Goal: Book appointment/travel/reservation

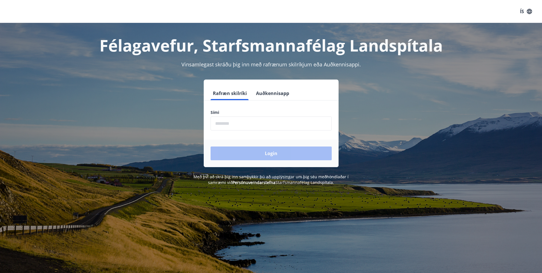
click at [226, 118] on input "phone" at bounding box center [271, 123] width 121 height 14
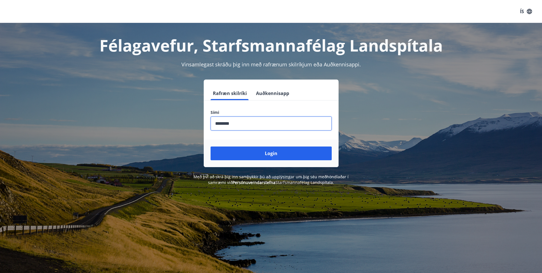
type input "********"
click at [211, 146] on button "Login" at bounding box center [271, 153] width 121 height 14
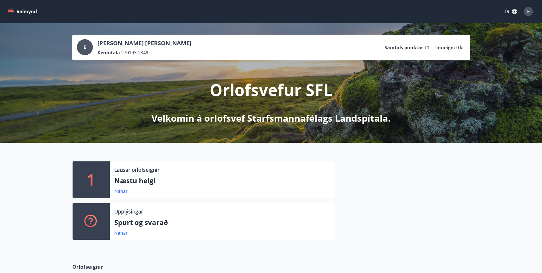
click at [525, 14] on div "E" at bounding box center [528, 11] width 9 height 9
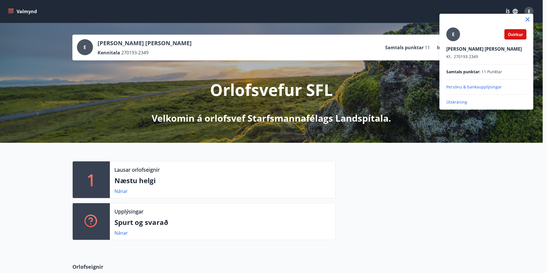
click at [516, 35] on span "Óvirkur" at bounding box center [514, 34] width 15 height 5
click at [408, 202] on div at bounding box center [273, 136] width 547 height 273
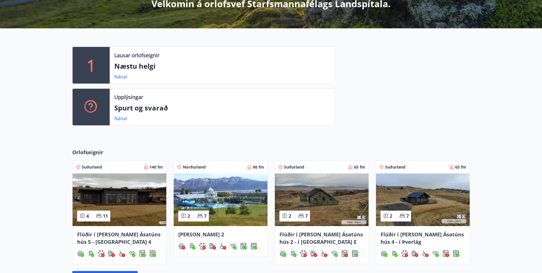
scroll to position [143, 0]
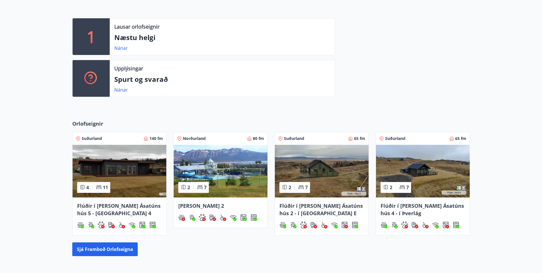
click at [505, 170] on div "Orlofseignir Suðurland 140 fm 4 11 Flúðir í landi Ásatúns hús 5 - Móadalur 4 No…" at bounding box center [271, 188] width 542 height 154
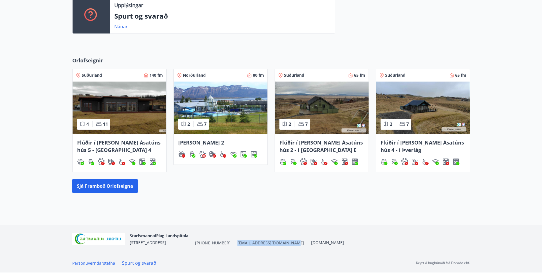
drag, startPoint x: 230, startPoint y: 244, endPoint x: 284, endPoint y: 242, distance: 54.1
click at [284, 242] on div "Starfsmannafélag Landspítala Skaftahlíð 24 , 105 Reykjavík +354 543-5969 starfs…" at bounding box center [237, 239] width 214 height 14
drag, startPoint x: 284, startPoint y: 242, endPoint x: 376, endPoint y: 202, distance: 100.3
click at [376, 202] on div "E Eggert Ólafur Árnason Kennitala 270193-2349 Samtals punktar 11 Inneign : 0 kr…" at bounding box center [271, 21] width 542 height 408
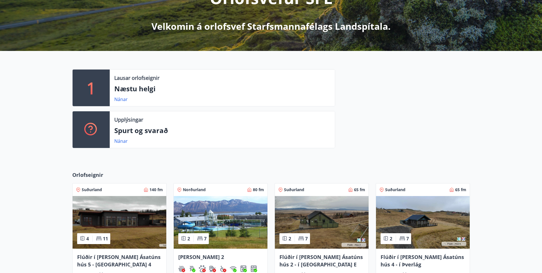
scroll to position [178, 0]
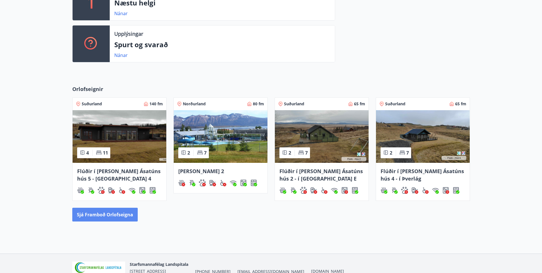
click at [122, 218] on button "Sjá framboð orlofseigna" at bounding box center [104, 215] width 65 height 14
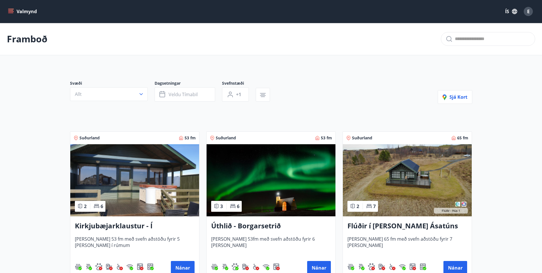
click at [501, 32] on div at bounding box center [488, 39] width 94 height 14
type input "**"
click at [245, 224] on h3 "Úthlið - Borgarsetrið" at bounding box center [271, 226] width 120 height 10
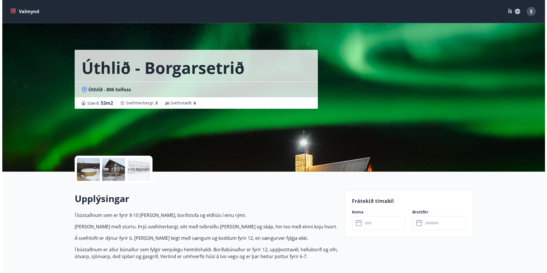
scroll to position [86, 0]
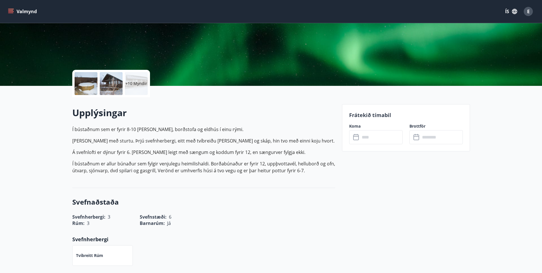
click at [86, 86] on div at bounding box center [86, 83] width 23 height 23
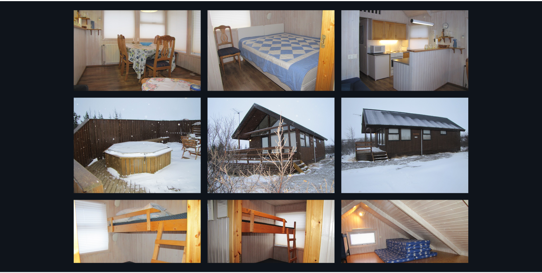
scroll to position [0, 0]
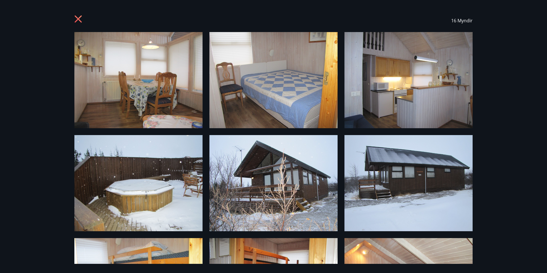
click at [29, 98] on div "16 Myndir" at bounding box center [273, 136] width 547 height 273
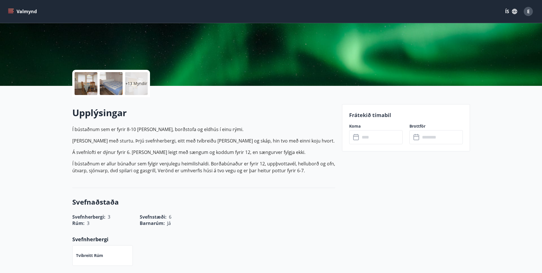
click at [358, 137] on icon at bounding box center [356, 137] width 6 height 6
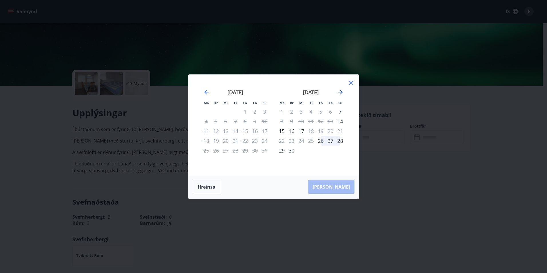
click at [340, 90] on icon "Move forward to switch to the next month." at bounding box center [340, 92] width 7 height 7
click at [312, 150] on div "30" at bounding box center [311, 150] width 10 height 10
click at [322, 148] on div "31" at bounding box center [321, 150] width 10 height 10
drag, startPoint x: 312, startPoint y: 152, endPoint x: 325, endPoint y: 152, distance: 13.1
click at [325, 152] on tr "27 28 29 30 31" at bounding box center [311, 150] width 68 height 10
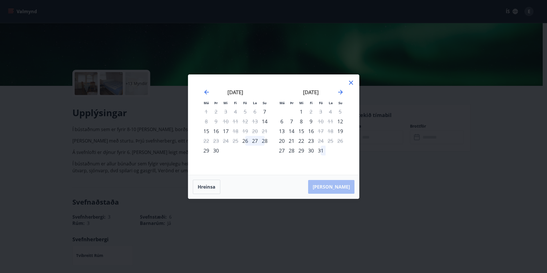
click at [311, 150] on div "30" at bounding box center [311, 150] width 10 height 10
click at [254, 143] on div "27" at bounding box center [255, 141] width 10 height 10
click at [338, 93] on icon "Move forward to switch to the next month." at bounding box center [340, 92] width 7 height 7
click at [329, 113] on div "1" at bounding box center [330, 112] width 10 height 10
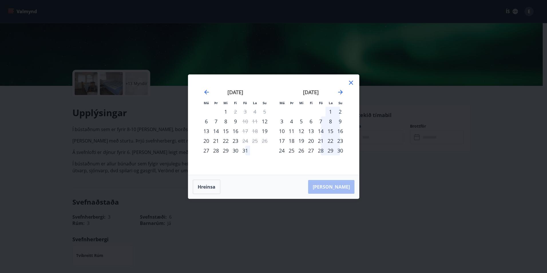
click at [336, 190] on div "Hreinsa Taka Frá" at bounding box center [273, 186] width 171 height 23
click at [242, 151] on div "31" at bounding box center [245, 150] width 10 height 10
click at [244, 150] on div "31" at bounding box center [245, 150] width 10 height 10
click at [233, 150] on div "30" at bounding box center [235, 150] width 10 height 10
click at [225, 150] on div "29" at bounding box center [226, 150] width 10 height 10
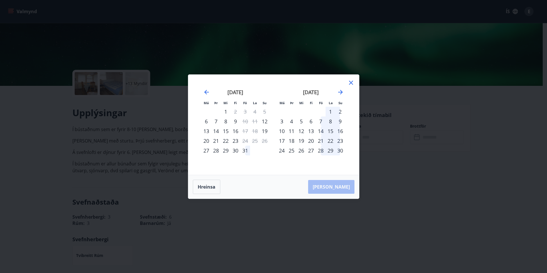
click at [227, 150] on div "29" at bounding box center [226, 150] width 10 height 10
click at [229, 152] on div "29" at bounding box center [226, 150] width 10 height 10
click at [240, 153] on div "31" at bounding box center [245, 150] width 10 height 10
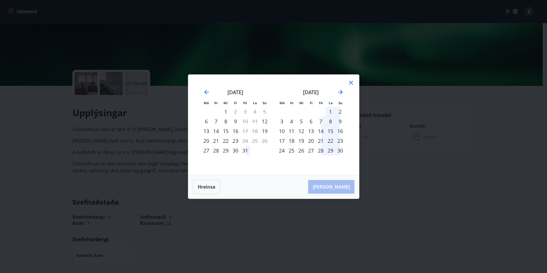
click at [240, 151] on div "31" at bounding box center [245, 150] width 10 height 10
click at [241, 141] on div "24" at bounding box center [245, 141] width 10 height 10
click at [241, 137] on div "24" at bounding box center [245, 141] width 10 height 10
drag, startPoint x: 241, startPoint y: 137, endPoint x: 228, endPoint y: 136, distance: 12.9
click at [235, 137] on tr "20 21 22 23 24 25 26" at bounding box center [235, 141] width 68 height 10
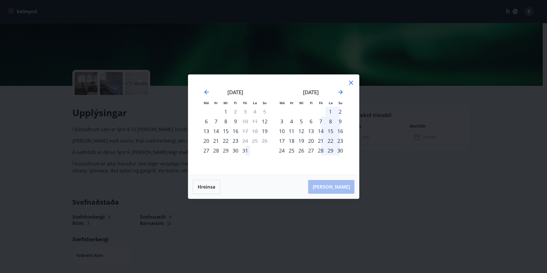
click at [249, 138] on div "24" at bounding box center [245, 141] width 10 height 10
click at [251, 152] on td "Calendar" at bounding box center [255, 150] width 10 height 10
click at [247, 152] on div "31" at bounding box center [245, 150] width 10 height 10
click at [235, 149] on div "30" at bounding box center [235, 150] width 10 height 10
click at [229, 149] on div "29" at bounding box center [226, 150] width 10 height 10
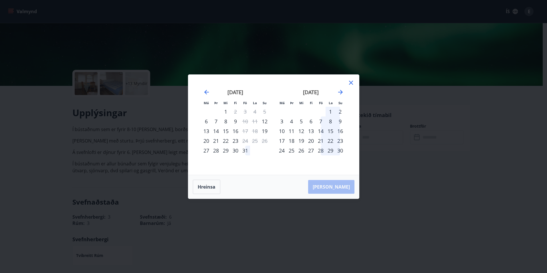
drag, startPoint x: 216, startPoint y: 149, endPoint x: 209, endPoint y: 149, distance: 7.1
click at [216, 149] on div "28" at bounding box center [216, 150] width 10 height 10
click at [206, 149] on div "27" at bounding box center [206, 150] width 10 height 10
click at [204, 150] on div "27" at bounding box center [206, 150] width 10 height 10
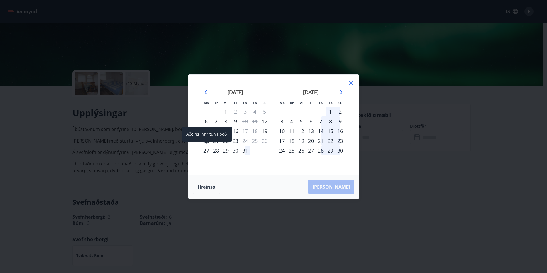
click at [204, 150] on div "27" at bounding box center [206, 150] width 10 height 10
click at [218, 143] on div "21" at bounding box center [216, 141] width 10 height 10
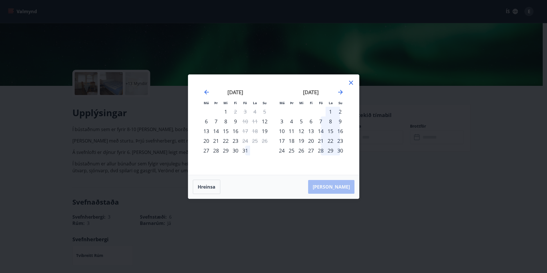
click at [218, 140] on div "21" at bounding box center [216, 141] width 10 height 10
click at [219, 140] on div "21" at bounding box center [216, 141] width 10 height 10
click at [230, 140] on div "23" at bounding box center [235, 141] width 10 height 10
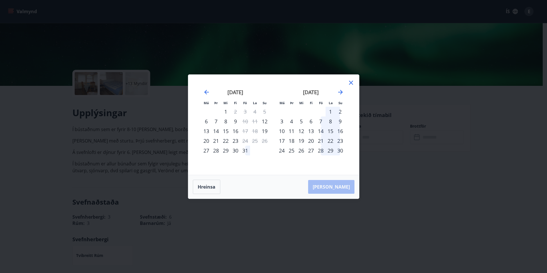
click at [231, 140] on div "23" at bounding box center [235, 141] width 10 height 10
click at [235, 136] on div "23" at bounding box center [235, 141] width 10 height 10
click at [241, 129] on div "17" at bounding box center [245, 131] width 10 height 10
click at [246, 136] on div "24" at bounding box center [245, 141] width 10 height 10
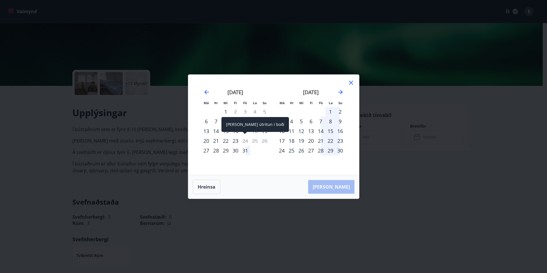
click at [248, 138] on div "24" at bounding box center [245, 141] width 10 height 10
click at [252, 137] on div "25" at bounding box center [255, 141] width 10 height 10
click at [255, 131] on div "18" at bounding box center [255, 131] width 10 height 10
drag, startPoint x: 255, startPoint y: 131, endPoint x: 263, endPoint y: 131, distance: 7.8
click at [255, 130] on div "18" at bounding box center [255, 131] width 10 height 10
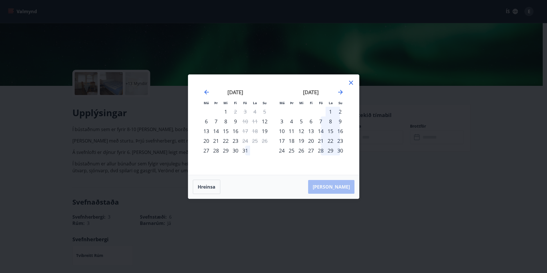
click at [263, 131] on div "19" at bounding box center [265, 131] width 10 height 10
click at [282, 135] on div "10" at bounding box center [282, 131] width 10 height 10
click at [287, 137] on div "18" at bounding box center [291, 141] width 10 height 10
click at [289, 138] on div "18" at bounding box center [291, 141] width 10 height 10
click at [303, 141] on div "19" at bounding box center [301, 141] width 10 height 10
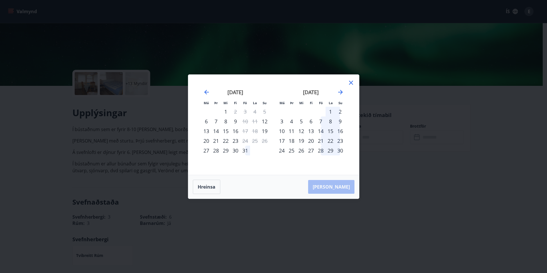
click at [320, 139] on div "21" at bounding box center [321, 141] width 10 height 10
drag, startPoint x: 322, startPoint y: 133, endPoint x: 325, endPoint y: 129, distance: 4.9
click at [322, 133] on div "14" at bounding box center [321, 131] width 10 height 10
click at [325, 128] on div "15" at bounding box center [330, 131] width 10 height 10
click at [327, 128] on div "15" at bounding box center [330, 131] width 10 height 10
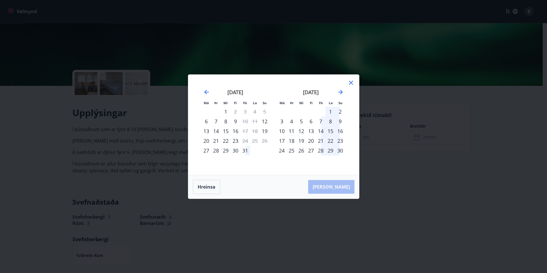
click at [334, 139] on div "22" at bounding box center [330, 141] width 10 height 10
click at [332, 147] on div "29" at bounding box center [330, 150] width 10 height 10
click at [324, 145] on tbody "1 2 3 4 5 6 7 8 9 10 11 12 13 14 15 16 17 18 19 20 21 22 23 24 25 26 27 28 29 30" at bounding box center [311, 131] width 68 height 49
drag, startPoint x: 309, startPoint y: 133, endPoint x: 328, endPoint y: 123, distance: 22.1
click at [314, 129] on div "13" at bounding box center [311, 131] width 10 height 10
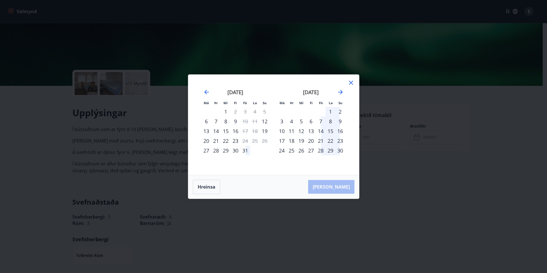
drag, startPoint x: 328, startPoint y: 123, endPoint x: 334, endPoint y: 139, distance: 16.4
click at [331, 126] on tbody "1 2 3 4 5 6 7 8 9 10 11 12 13 14 15 16 17 18 19 20 21 22 23 24 25 26 27 28 29 30" at bounding box center [311, 131] width 68 height 49
drag, startPoint x: 334, startPoint y: 139, endPoint x: 322, endPoint y: 153, distance: 18.3
click at [325, 152] on tbody "1 2 3 4 5 6 7 8 9 10 11 12 13 14 15 16 17 18 19 20 21 22 23 24 25 26 27 28 29 30" at bounding box center [311, 131] width 68 height 49
drag, startPoint x: 277, startPoint y: 143, endPoint x: 297, endPoint y: 123, distance: 28.5
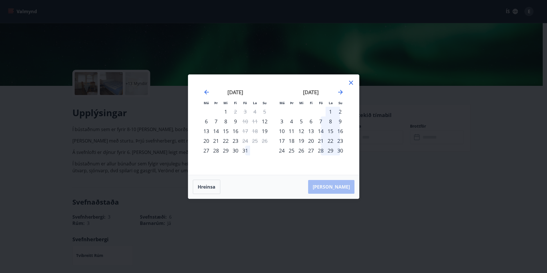
click at [277, 142] on div "17" at bounding box center [282, 141] width 10 height 10
click at [297, 123] on div "5" at bounding box center [301, 121] width 10 height 10
click at [307, 139] on tbody "1 2 3 4 5 6 7 8 9 10 11 12 13 14 15 16 17 18 19 20 21 22 23 24 25 26 27 28 29 30" at bounding box center [311, 131] width 68 height 49
drag, startPoint x: 281, startPoint y: 139, endPoint x: 328, endPoint y: 124, distance: 49.4
click at [283, 137] on div "17" at bounding box center [282, 141] width 10 height 10
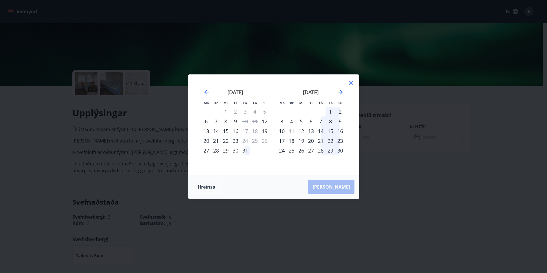
drag, startPoint x: 328, startPoint y: 124, endPoint x: 328, endPoint y: 134, distance: 10.0
click at [328, 128] on tbody "1 2 3 4 5 6 7 8 9 10 11 12 13 14 15 16 17 18 19 20 21 22 23 24 25 26 27 28 29 30" at bounding box center [311, 131] width 68 height 49
click at [318, 142] on tr "17 18 19 20 21 22 23" at bounding box center [311, 141] width 68 height 10
click at [308, 135] on div "13" at bounding box center [311, 131] width 10 height 10
drag, startPoint x: 325, startPoint y: 137, endPoint x: 313, endPoint y: 131, distance: 13.4
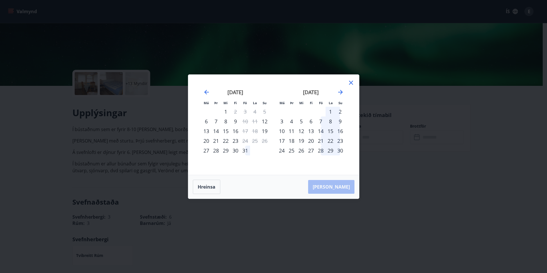
click at [324, 136] on tr "17 18 19 20 21 22 23" at bounding box center [311, 141] width 68 height 10
click at [249, 150] on div "31" at bounding box center [245, 150] width 10 height 10
click at [246, 151] on div "31" at bounding box center [245, 150] width 10 height 10
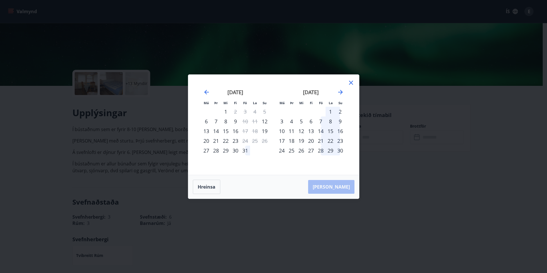
click at [246, 151] on div "31" at bounding box center [245, 150] width 10 height 10
click at [237, 150] on div "30" at bounding box center [235, 150] width 10 height 10
click at [245, 150] on div "31" at bounding box center [245, 150] width 10 height 10
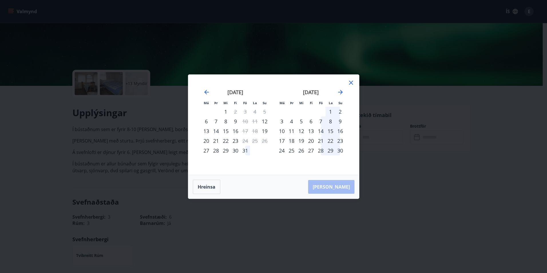
click at [245, 150] on div "31" at bounding box center [245, 150] width 10 height 10
click at [238, 152] on div "30" at bounding box center [235, 150] width 10 height 10
click at [246, 147] on div "31" at bounding box center [245, 150] width 10 height 10
click at [246, 149] on div "31" at bounding box center [245, 150] width 10 height 10
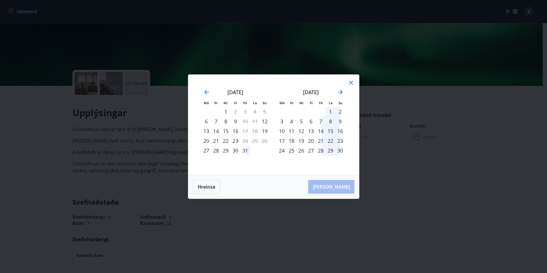
click at [244, 151] on div "31" at bounding box center [245, 150] width 10 height 10
click at [236, 151] on div "30" at bounding box center [235, 150] width 10 height 10
click at [233, 150] on div "30" at bounding box center [235, 150] width 10 height 10
click at [226, 149] on div "29" at bounding box center [226, 150] width 10 height 10
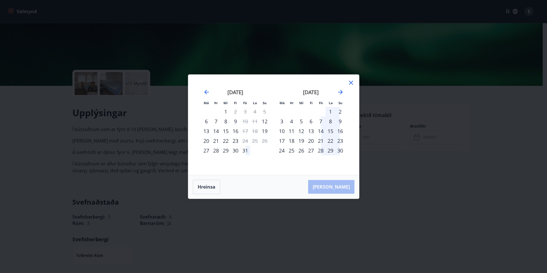
drag, startPoint x: 219, startPoint y: 147, endPoint x: 216, endPoint y: 148, distance: 3.0
click at [216, 148] on div "28" at bounding box center [216, 150] width 10 height 10
click at [207, 91] on icon "Move backward to switch to the previous month." at bounding box center [206, 92] width 7 height 7
click at [256, 127] on div "20" at bounding box center [255, 131] width 10 height 10
click at [247, 124] on div "12" at bounding box center [245, 121] width 10 height 10
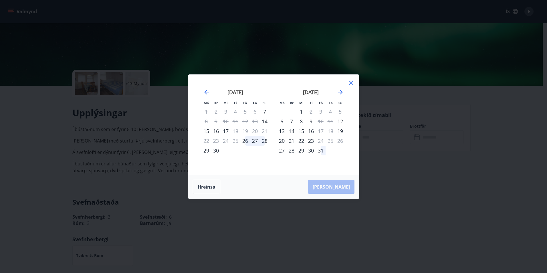
click at [232, 127] on div "18" at bounding box center [235, 131] width 10 height 10
click at [228, 130] on div "17" at bounding box center [226, 131] width 10 height 10
click at [222, 131] on div "17" at bounding box center [226, 131] width 10 height 10
click at [216, 132] on div "16" at bounding box center [216, 131] width 10 height 10
click at [199, 132] on div "september 2025 1 2 3 4 5 6 7 8 9 10 11 12 13 14 15 16 17 18 19 20 21 22 23 24 2…" at bounding box center [235, 128] width 75 height 94
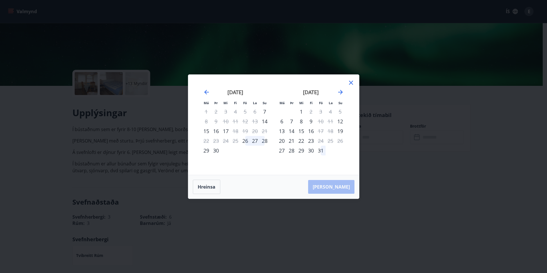
click at [200, 132] on div "september 2025 1 2 3 4 5 6 7 8 9 10 11 12 13 14 15 16 17 18 19 20 21 22 23 24 2…" at bounding box center [235, 128] width 75 height 94
click at [211, 132] on tr "15 16 17 18 19 20 21" at bounding box center [235, 131] width 68 height 10
click at [237, 140] on div "25" at bounding box center [235, 141] width 10 height 10
drag, startPoint x: 241, startPoint y: 144, endPoint x: 244, endPoint y: 144, distance: 3.4
click at [242, 144] on div "26" at bounding box center [245, 141] width 10 height 10
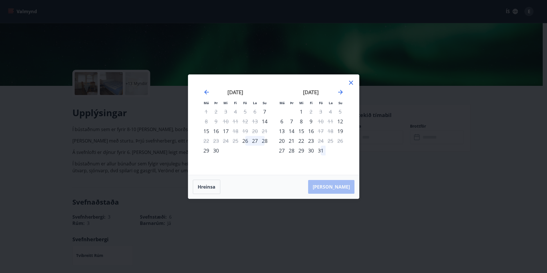
click at [250, 143] on tr "22 23 24 25 26 27 28" at bounding box center [235, 141] width 68 height 10
click at [252, 141] on div "27" at bounding box center [255, 141] width 10 height 10
click at [258, 141] on div "27" at bounding box center [255, 141] width 10 height 10
click at [264, 140] on div "28" at bounding box center [265, 141] width 10 height 10
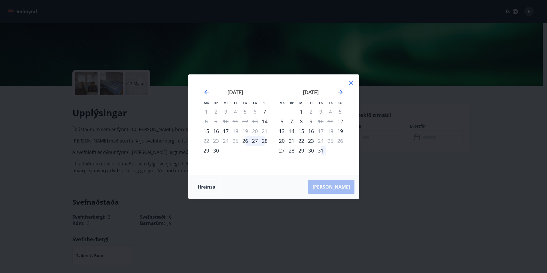
click at [265, 140] on div "28" at bounding box center [265, 141] width 10 height 10
click at [265, 141] on div "28" at bounding box center [265, 141] width 10 height 10
click at [287, 146] on div "28" at bounding box center [291, 150] width 10 height 10
drag, startPoint x: 287, startPoint y: 146, endPoint x: 295, endPoint y: 150, distance: 9.2
click at [288, 146] on div "28" at bounding box center [291, 150] width 10 height 10
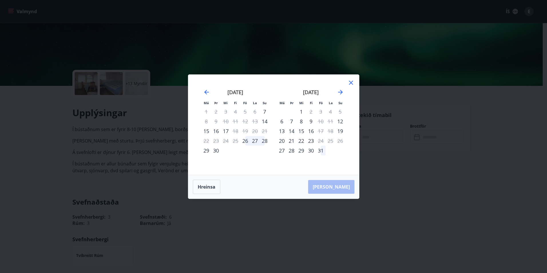
click at [295, 150] on div "28" at bounding box center [291, 150] width 10 height 10
click at [298, 152] on div "29" at bounding box center [301, 150] width 10 height 10
click at [310, 152] on div "30" at bounding box center [311, 150] width 10 height 10
click at [324, 153] on div "31" at bounding box center [321, 150] width 10 height 10
drag, startPoint x: 327, startPoint y: 153, endPoint x: 325, endPoint y: 145, distance: 8.3
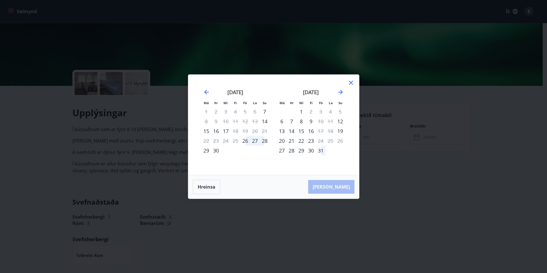
click at [327, 152] on td "Calendar" at bounding box center [330, 150] width 10 height 10
click at [320, 134] on div "17" at bounding box center [321, 131] width 10 height 10
click at [318, 130] on div "17" at bounding box center [321, 131] width 10 height 10
click at [316, 123] on div "Aðeins útritun í boði" at bounding box center [330, 116] width 67 height 19
click at [317, 121] on div "Aðeins útritun í boði" at bounding box center [330, 116] width 67 height 19
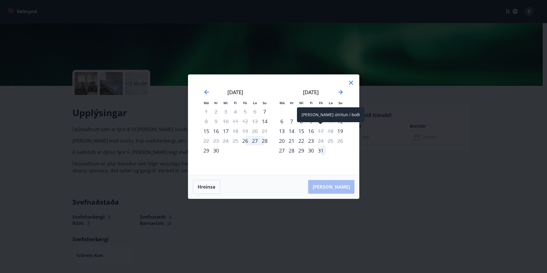
drag, startPoint x: 321, startPoint y: 120, endPoint x: 325, endPoint y: 120, distance: 4.6
click at [321, 120] on div "Aðeins útritun í boði" at bounding box center [330, 114] width 67 height 15
click at [325, 120] on div "Aðeins útritun í boði" at bounding box center [330, 114] width 67 height 15
click at [333, 127] on div "18" at bounding box center [330, 131] width 10 height 10
click at [333, 129] on div "18" at bounding box center [330, 131] width 10 height 10
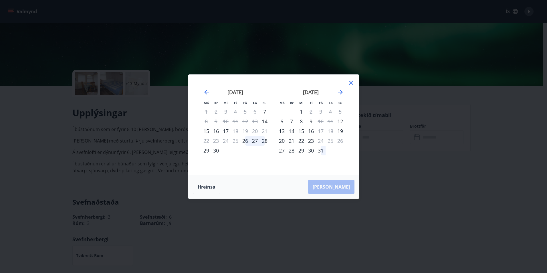
drag, startPoint x: 312, startPoint y: 139, endPoint x: 294, endPoint y: 138, distance: 18.9
click at [312, 139] on div "23" at bounding box center [311, 141] width 10 height 10
click at [295, 139] on tr "20 21 22 23 24 25 26" at bounding box center [311, 141] width 68 height 10
click at [282, 139] on div "20" at bounding box center [282, 141] width 10 height 10
click at [352, 84] on icon at bounding box center [350, 82] width 7 height 7
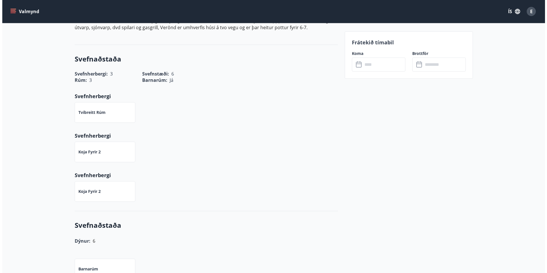
scroll to position [343, 0]
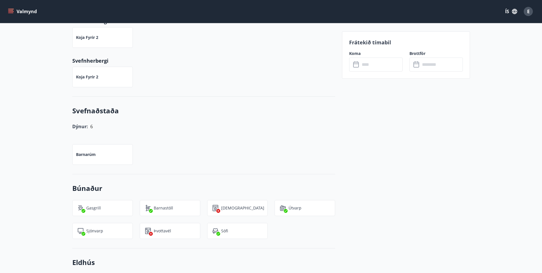
click at [369, 61] on input "text" at bounding box center [381, 64] width 43 height 14
click at [367, 64] on input "text" at bounding box center [381, 64] width 43 height 14
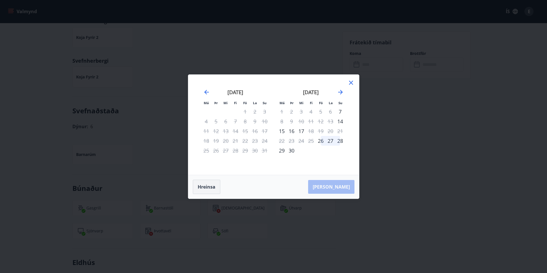
click at [211, 190] on button "Hreinsa" at bounding box center [206, 187] width 27 height 14
click at [343, 91] on icon "Move forward to switch to the next month." at bounding box center [340, 92] width 7 height 7
click at [318, 152] on div "31" at bounding box center [321, 150] width 10 height 10
click at [314, 152] on div "30" at bounding box center [311, 150] width 10 height 10
click at [306, 152] on div "30" at bounding box center [311, 150] width 10 height 10
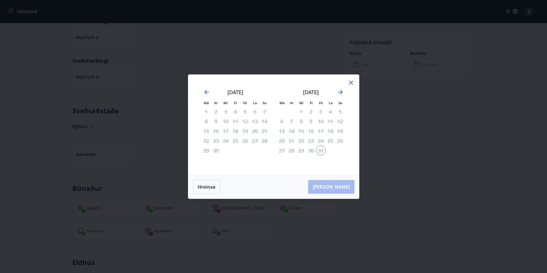
click at [297, 152] on div "29" at bounding box center [301, 150] width 10 height 10
click at [339, 91] on icon "Move forward to switch to the next month." at bounding box center [340, 92] width 7 height 7
click at [205, 94] on icon "Move backward to switch to the previous month." at bounding box center [206, 92] width 7 height 7
click at [214, 184] on button "Hreinsa" at bounding box center [206, 187] width 27 height 14
click at [309, 150] on div "30" at bounding box center [311, 150] width 10 height 10
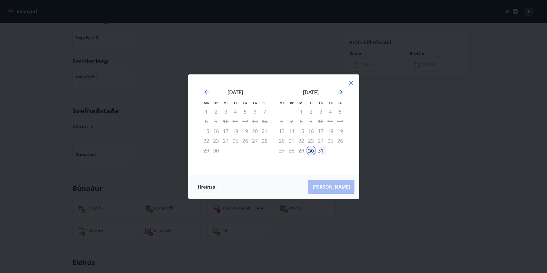
click at [339, 93] on icon "Move forward to switch to the next month." at bounding box center [340, 92] width 7 height 7
click at [339, 112] on div "2" at bounding box center [340, 112] width 10 height 10
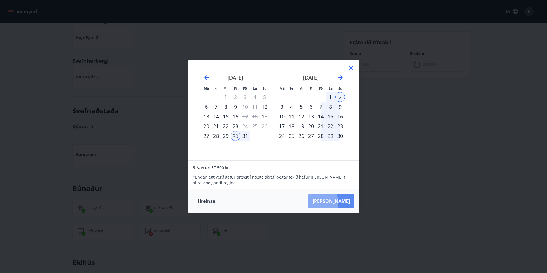
click at [336, 203] on button "Taka Frá" at bounding box center [331, 201] width 46 height 14
